Goal: Entertainment & Leisure: Consume media (video, audio)

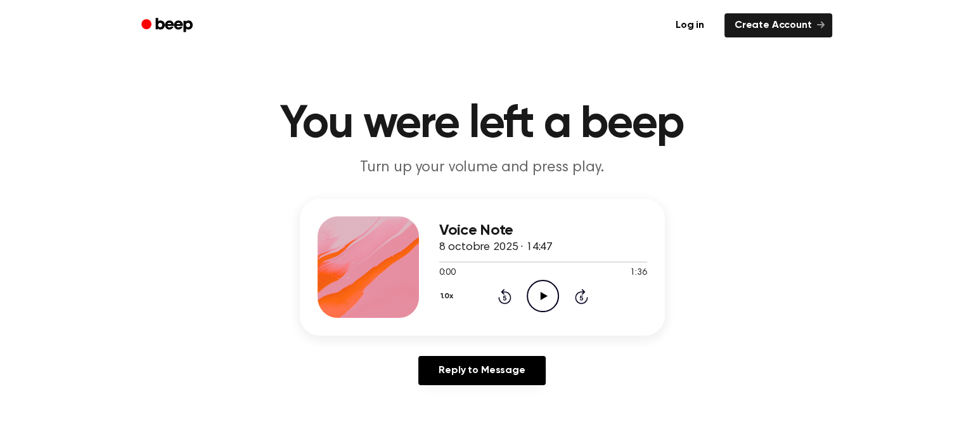
click at [540, 286] on icon "Play Audio" at bounding box center [543, 296] width 32 height 32
click at [536, 300] on icon "Pause Audio" at bounding box center [543, 296] width 32 height 32
click at [532, 291] on icon "Play Audio" at bounding box center [543, 296] width 32 height 32
drag, startPoint x: 545, startPoint y: 299, endPoint x: 554, endPoint y: 293, distance: 10.5
click at [554, 293] on icon "Play Audio" at bounding box center [543, 296] width 32 height 32
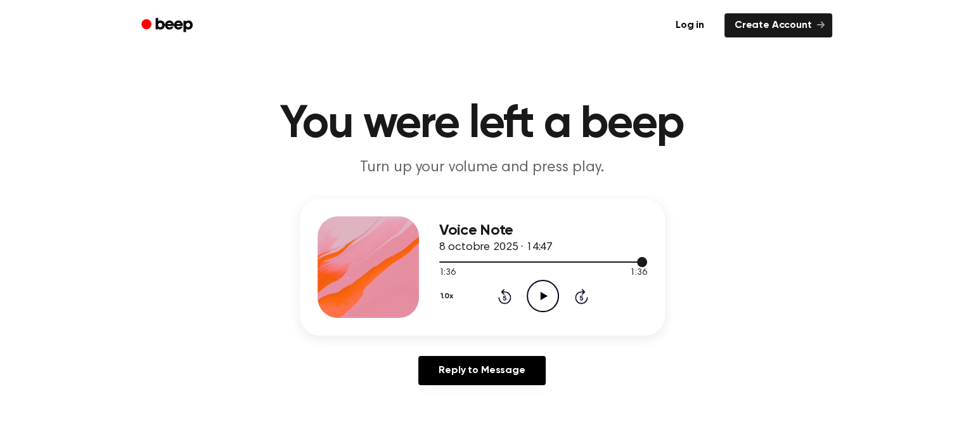
click at [631, 261] on div at bounding box center [543, 261] width 208 height 1
click at [536, 302] on icon "Play Audio" at bounding box center [543, 296] width 32 height 32
click at [634, 261] on div at bounding box center [543, 261] width 208 height 10
click at [535, 294] on icon "Play Audio" at bounding box center [543, 296] width 32 height 32
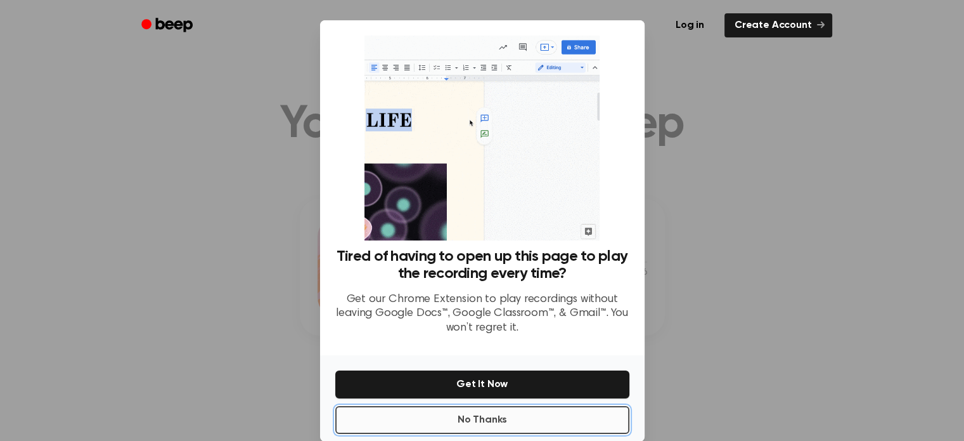
click at [541, 418] on button "No Thanks" at bounding box center [482, 420] width 294 height 28
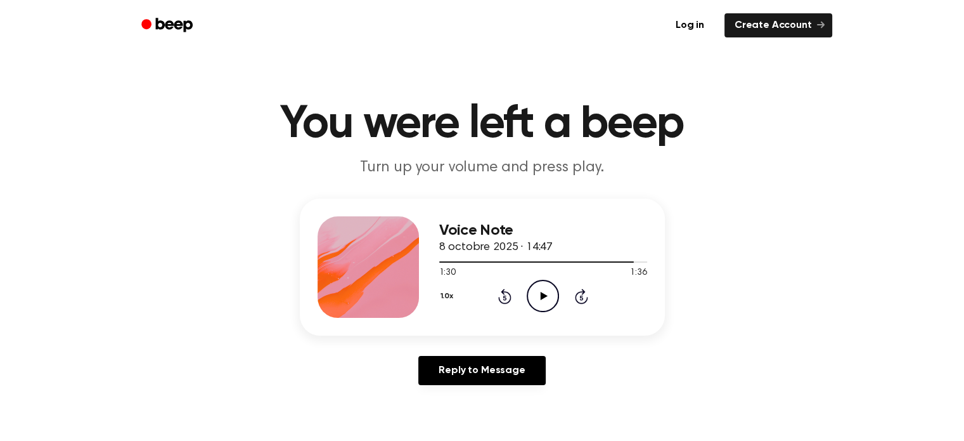
click at [543, 281] on circle at bounding box center [542, 295] width 31 height 31
